Goal: Task Accomplishment & Management: Complete application form

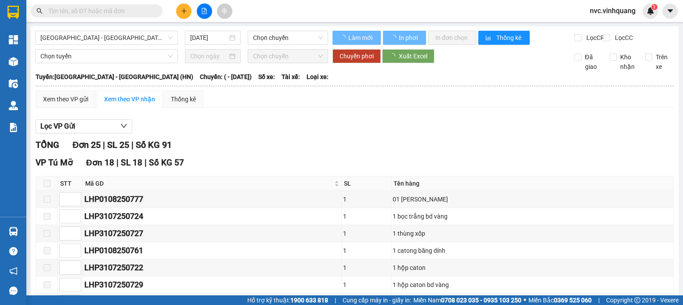
type input "[DATE]"
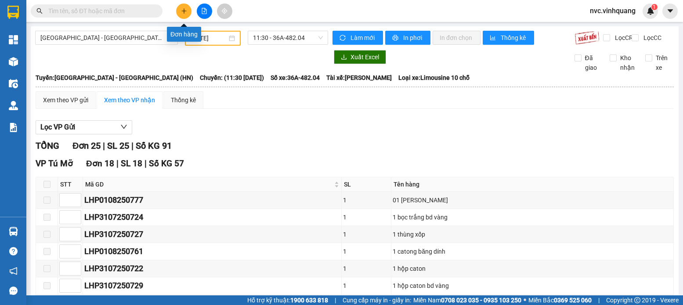
click at [179, 10] on button at bounding box center [183, 11] width 15 height 15
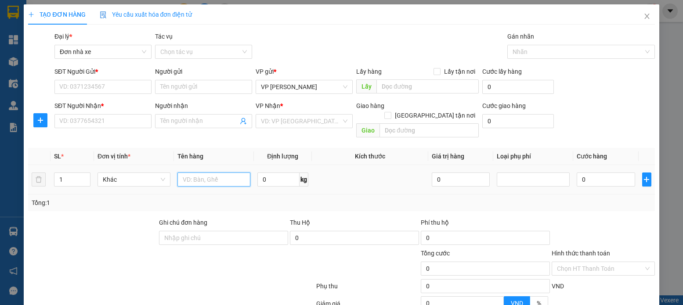
click at [208, 173] on input "text" at bounding box center [214, 180] width 73 height 14
type input "HỘP HOA"
click at [270, 173] on input "0" at bounding box center [279, 180] width 42 height 14
type input "4.2"
click at [109, 87] on input "SĐT Người Gửi *" at bounding box center [102, 87] width 97 height 14
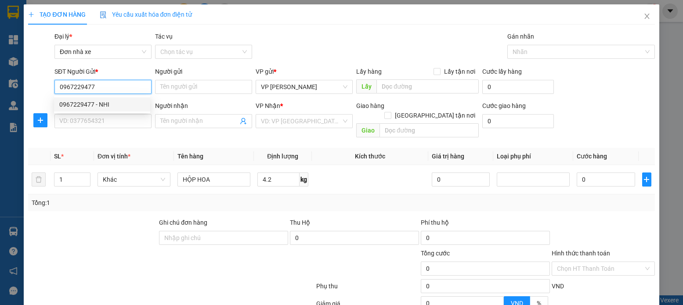
type input "0967229477"
click at [91, 113] on body "Kết quả tìm kiếm ( 0 ) Bộ lọc No Data nvc.vinhquang 1 Tổng Quan Kho hàng mới Đi…" at bounding box center [341, 152] width 683 height 305
click at [111, 91] on input "0967229477" at bounding box center [102, 87] width 97 height 14
click at [98, 102] on div "0967229477 - NHI" at bounding box center [102, 105] width 86 height 10
type input "NHI"
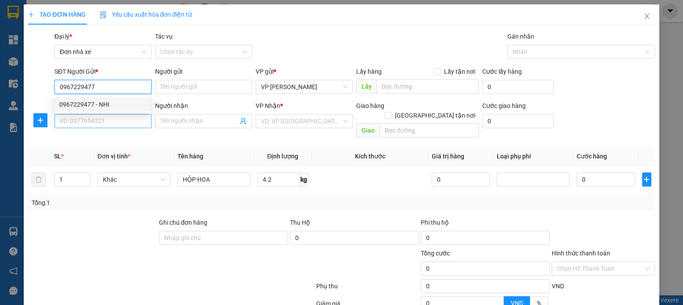
type input "0944730273"
type input "[PERSON_NAME]"
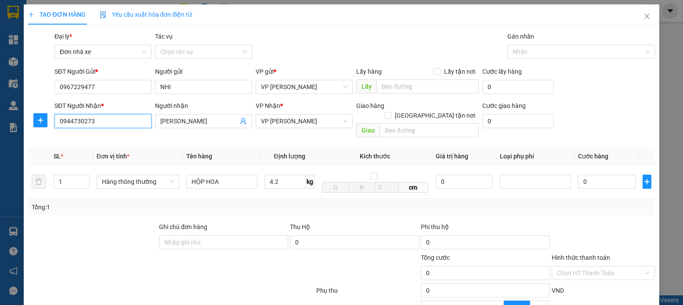
click at [97, 119] on input "0944730273" at bounding box center [102, 121] width 97 height 14
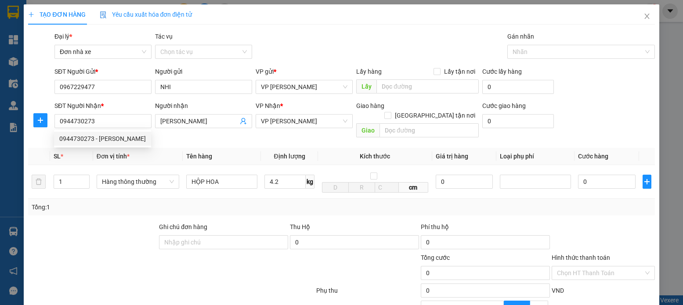
click at [87, 222] on div at bounding box center [92, 237] width 131 height 31
click at [39, 119] on icon "plus" at bounding box center [40, 120] width 7 height 7
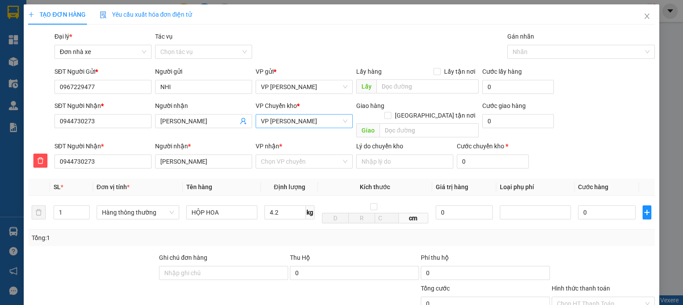
click at [313, 118] on span "VP [PERSON_NAME]" at bounding box center [304, 121] width 87 height 13
click at [292, 125] on input "87" at bounding box center [301, 121] width 80 height 13
type input "8"
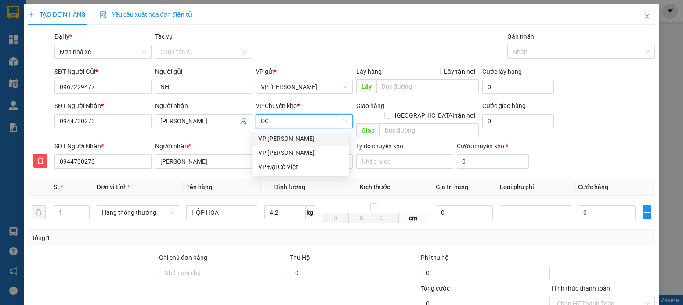
type input "DCV"
click at [288, 136] on div "VP Đại Cồ Việt" at bounding box center [301, 139] width 86 height 10
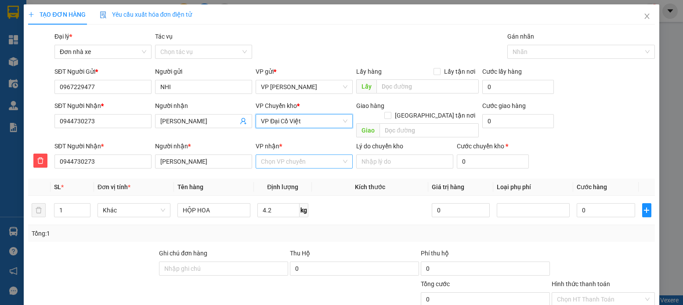
click at [287, 155] on input "VP nhận *" at bounding box center [301, 161] width 80 height 13
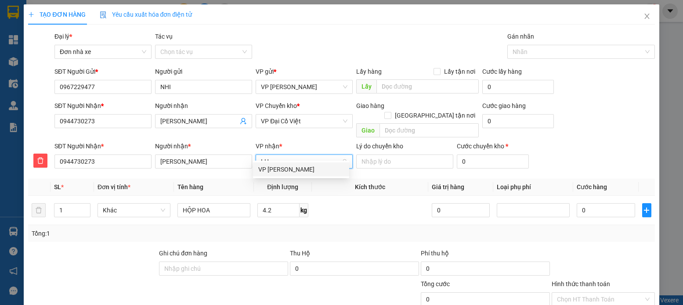
type input "LHP"
click at [283, 170] on div "VP [PERSON_NAME]" at bounding box center [301, 170] width 86 height 10
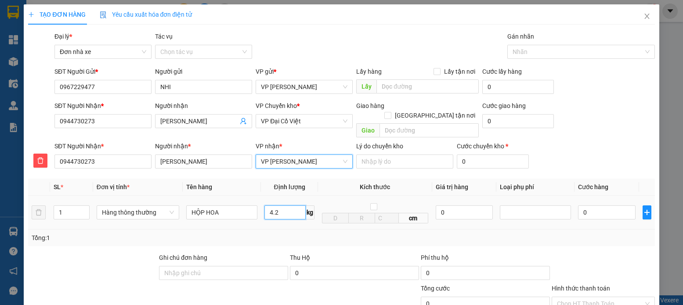
click at [283, 206] on input "4.2" at bounding box center [285, 213] width 41 height 14
type input "40.000"
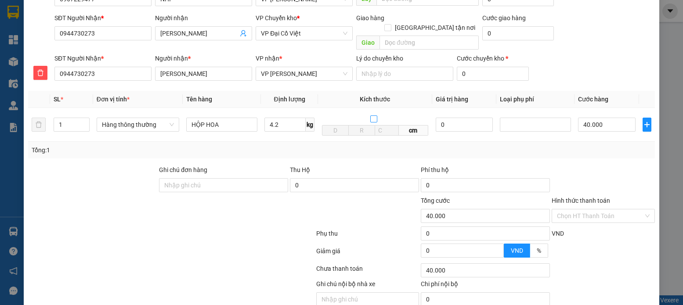
scroll to position [118, 0]
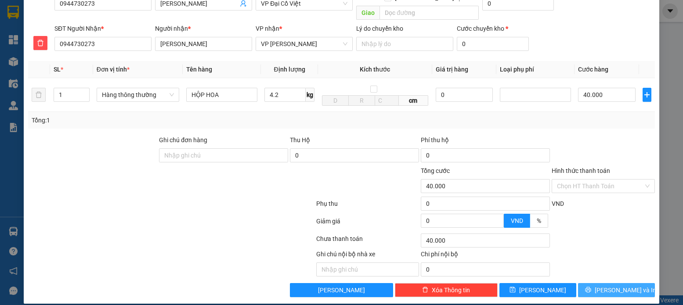
click at [592, 283] on button "[PERSON_NAME] và In" at bounding box center [616, 290] width 77 height 14
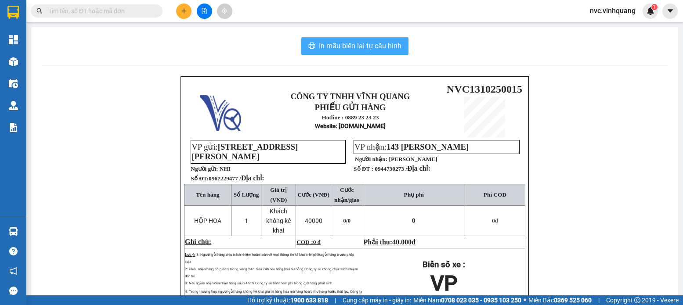
click at [359, 42] on span "In mẫu biên lai tự cấu hình" at bounding box center [360, 45] width 83 height 11
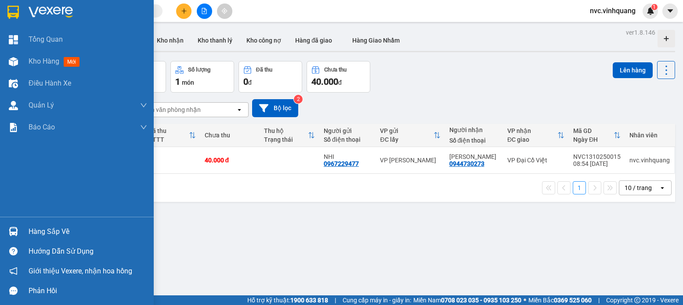
click at [43, 62] on button "Đơn hàng 1 đơn" at bounding box center [66, 77] width 64 height 32
click at [16, 62] on img at bounding box center [13, 61] width 9 height 9
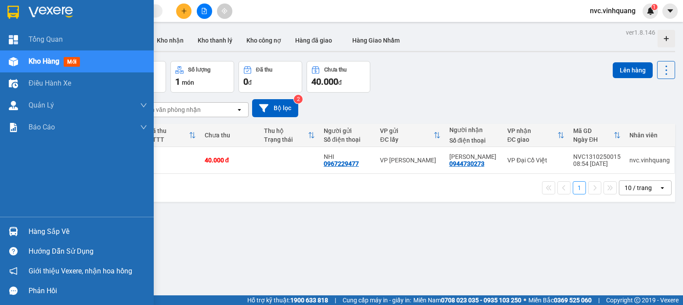
click at [34, 61] on span "Kho hàng" at bounding box center [44, 61] width 31 height 8
